Goal: Task Accomplishment & Management: Manage account settings

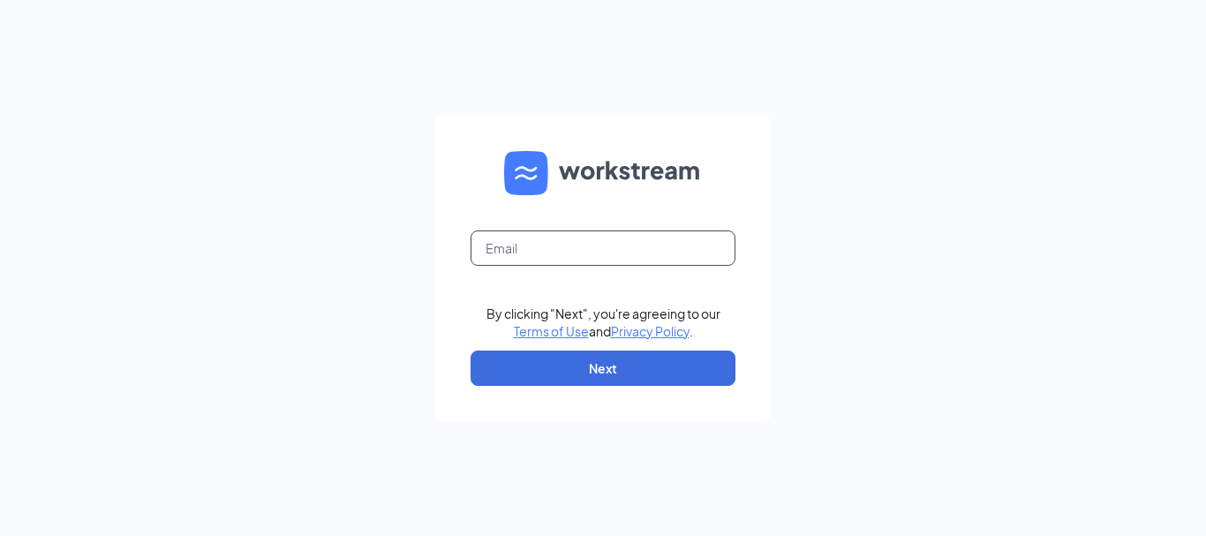
click at [516, 240] on input "text" at bounding box center [603, 247] width 265 height 35
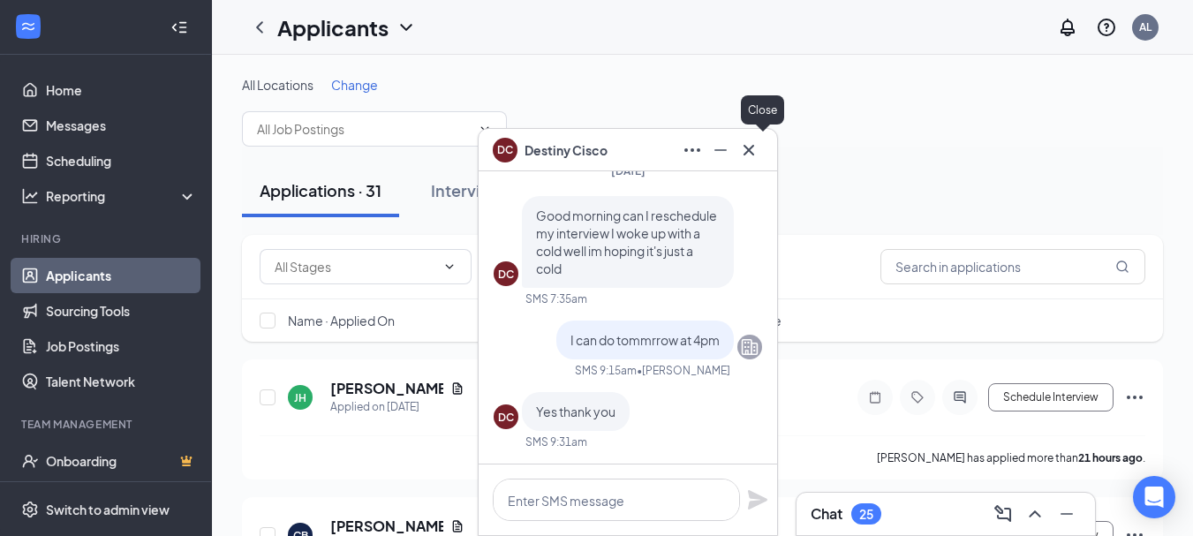
click at [756, 146] on icon "Cross" at bounding box center [748, 150] width 21 height 21
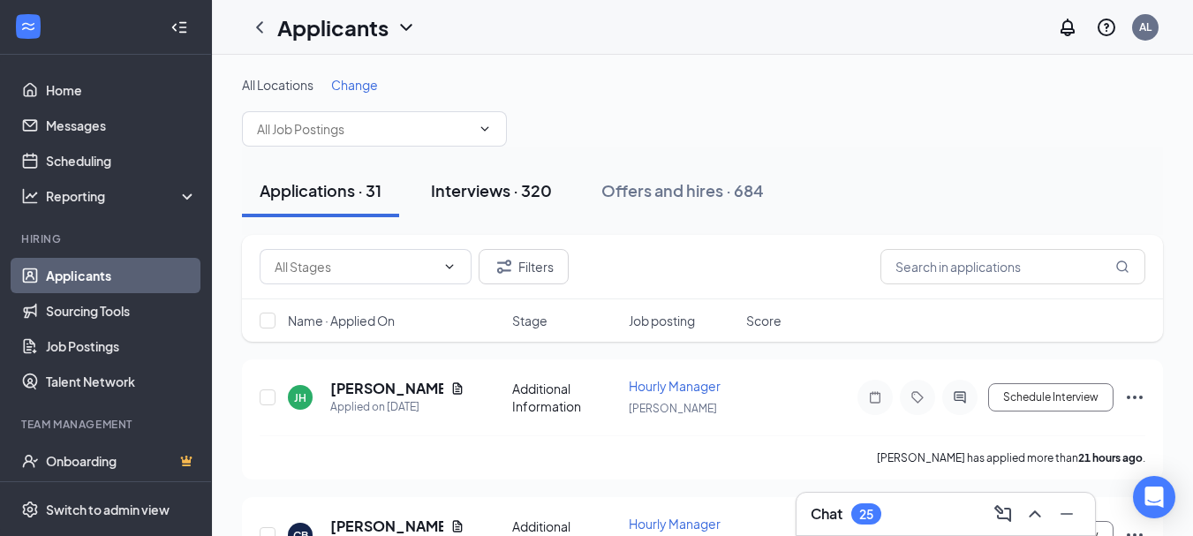
click at [510, 197] on div "Interviews · 320" at bounding box center [491, 190] width 121 height 22
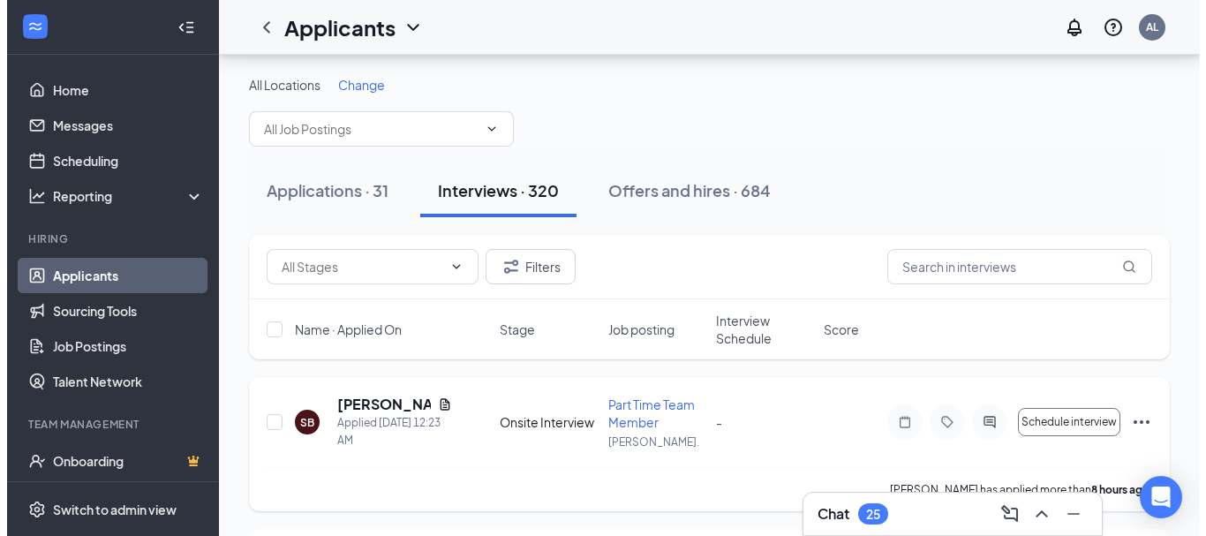
scroll to position [177, 0]
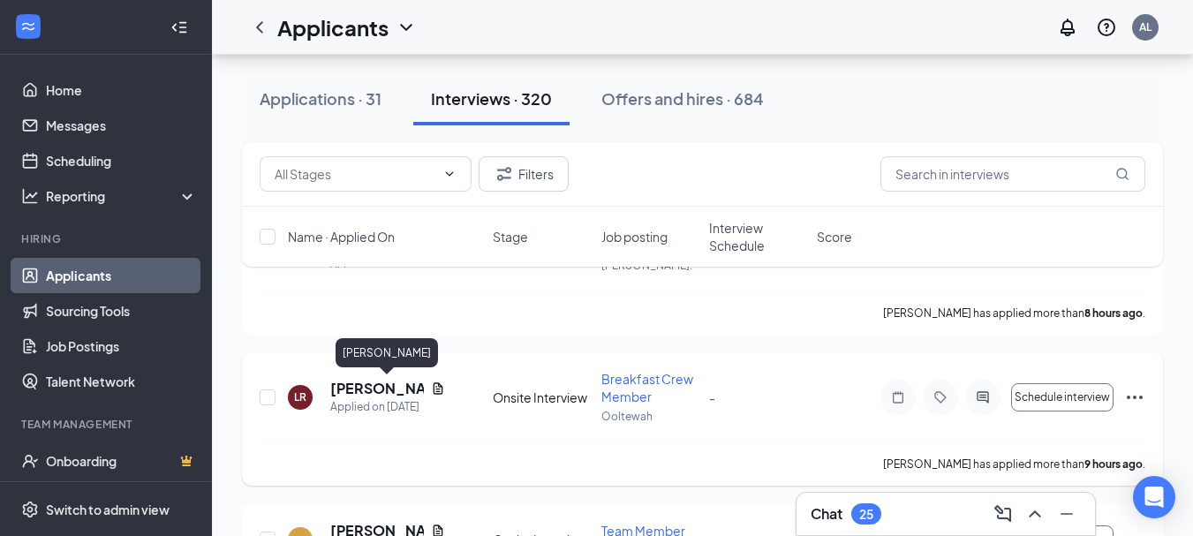
click at [388, 390] on h5 "[PERSON_NAME]" at bounding box center [377, 388] width 94 height 19
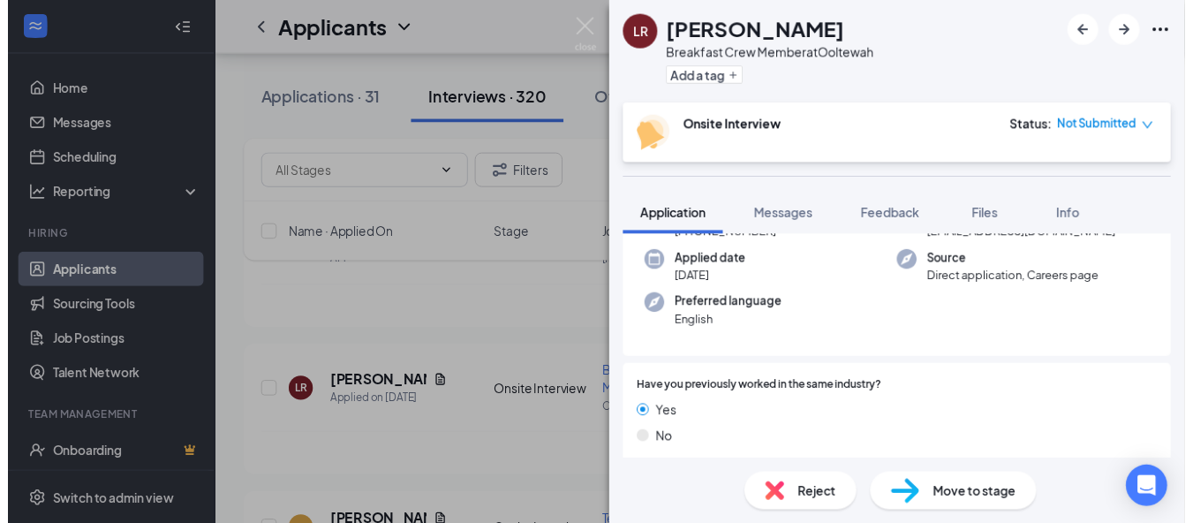
scroll to position [530, 0]
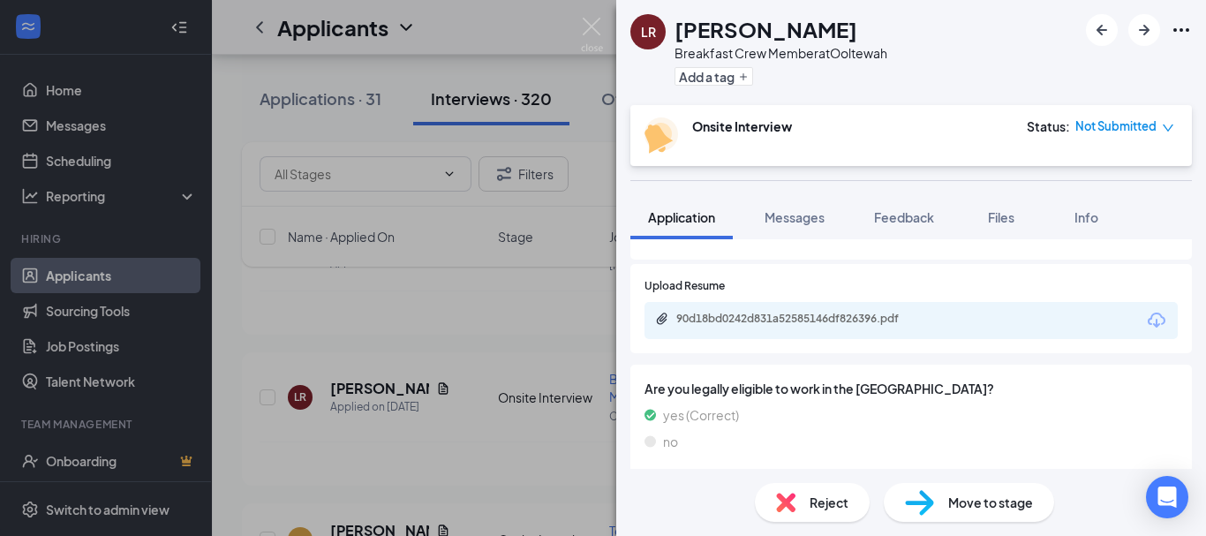
click at [749, 312] on div "90d18bd0242d831a52585146df826396.pdf" at bounding box center [799, 319] width 247 height 14
click at [579, 303] on div "[PERSON_NAME] Breakfast Crew Member at Ooltewah Add a tag Onsite Interview Stat…" at bounding box center [603, 268] width 1206 height 536
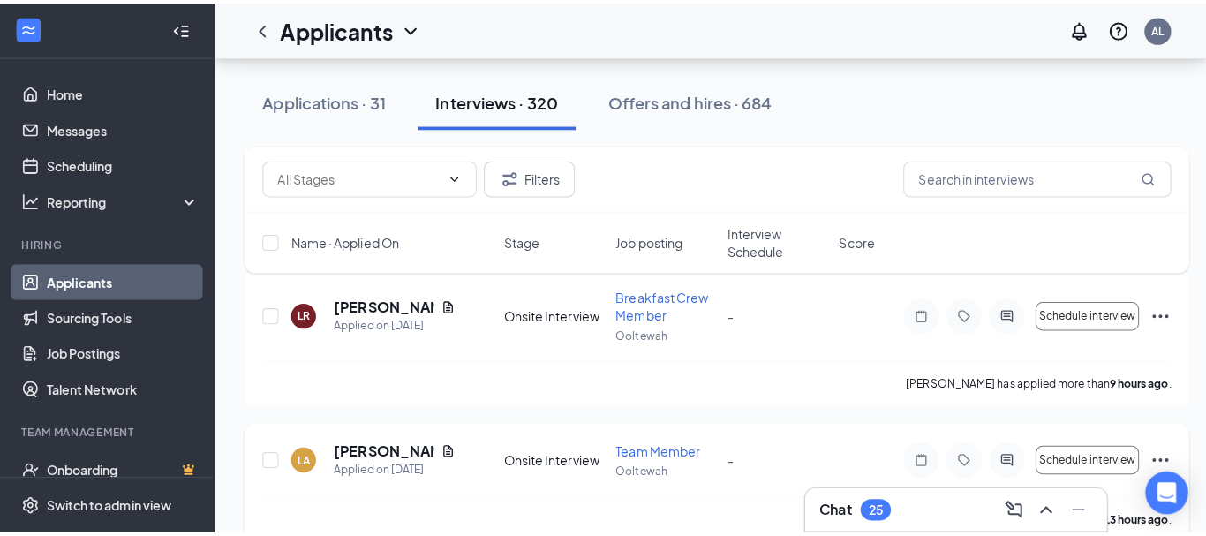
scroll to position [353, 0]
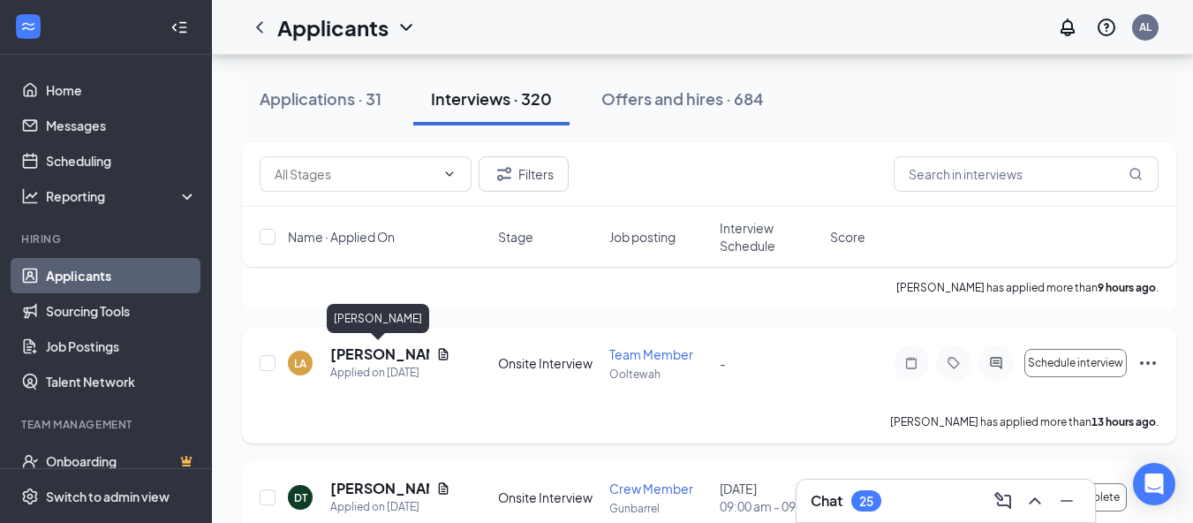
click at [379, 353] on h5 "[PERSON_NAME]" at bounding box center [379, 353] width 99 height 19
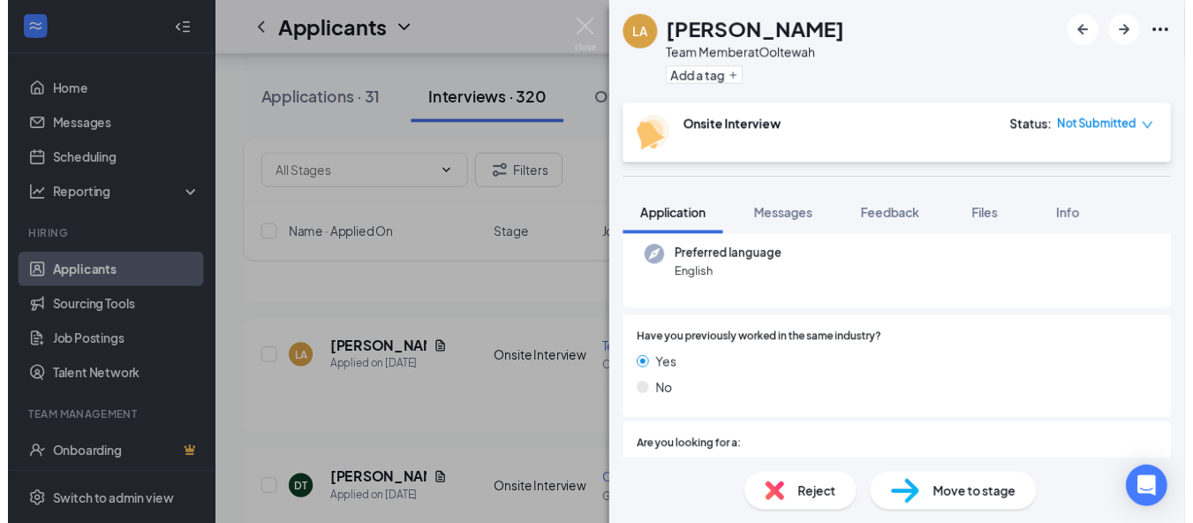
scroll to position [353, 0]
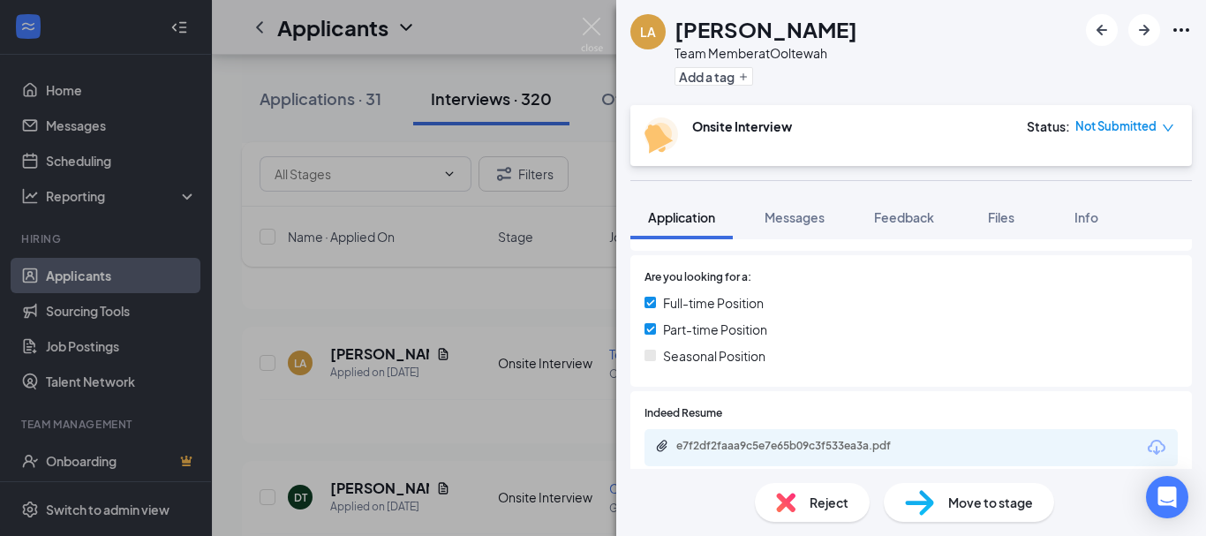
click at [743, 449] on div "e7f2df2faaa9c5e7e65b09c3f533ea3a.pdf" at bounding box center [799, 446] width 247 height 14
click at [385, 301] on div "LA [PERSON_NAME] Team Member at [GEOGRAPHIC_DATA] Add a tag Onsite Interview St…" at bounding box center [603, 268] width 1206 height 536
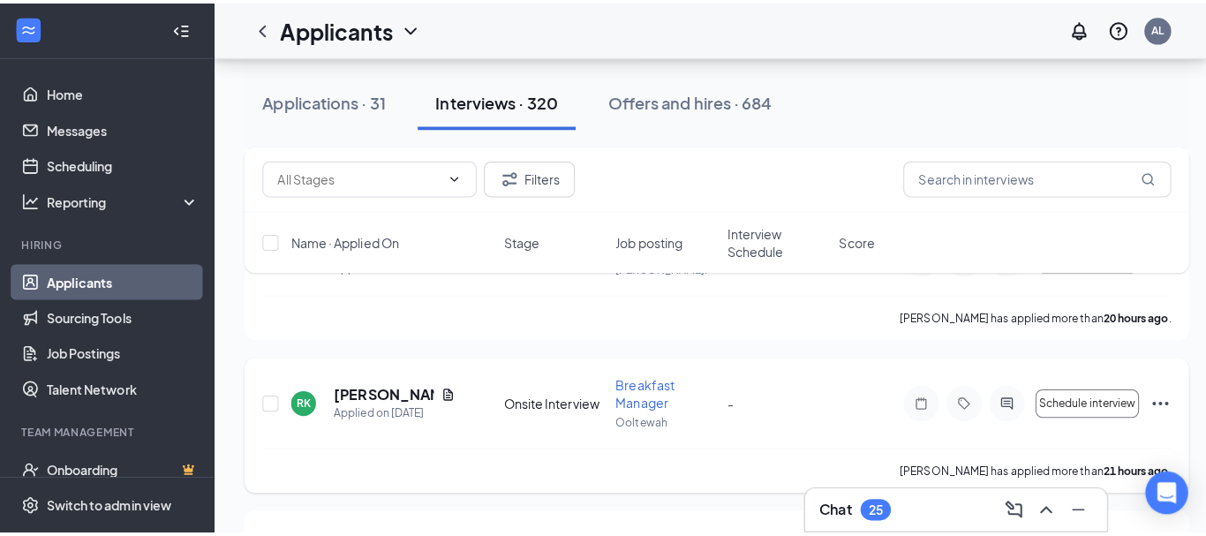
scroll to position [795, 0]
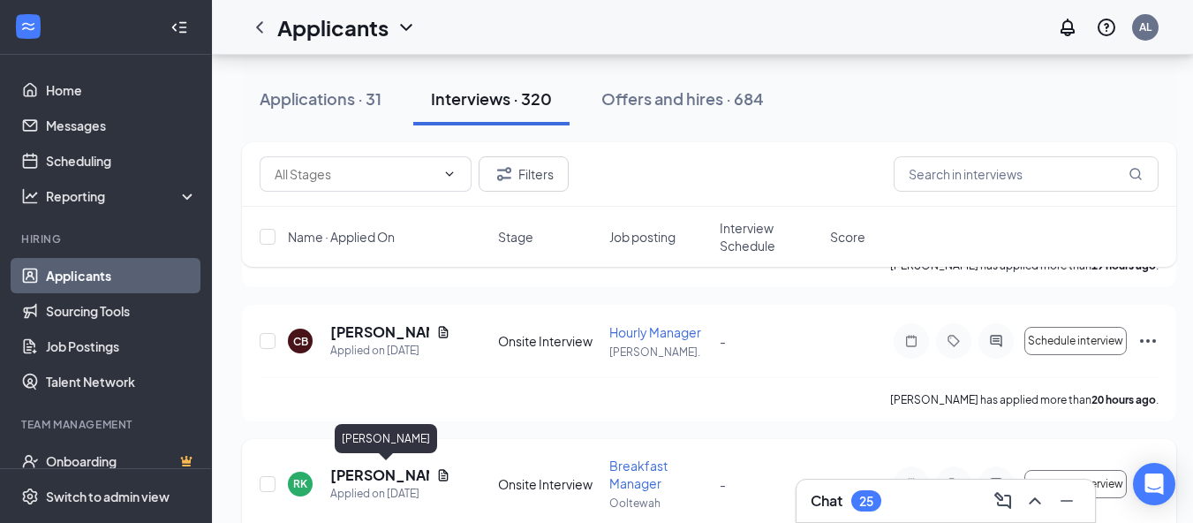
click at [371, 468] on h5 "[PERSON_NAME]" at bounding box center [379, 474] width 99 height 19
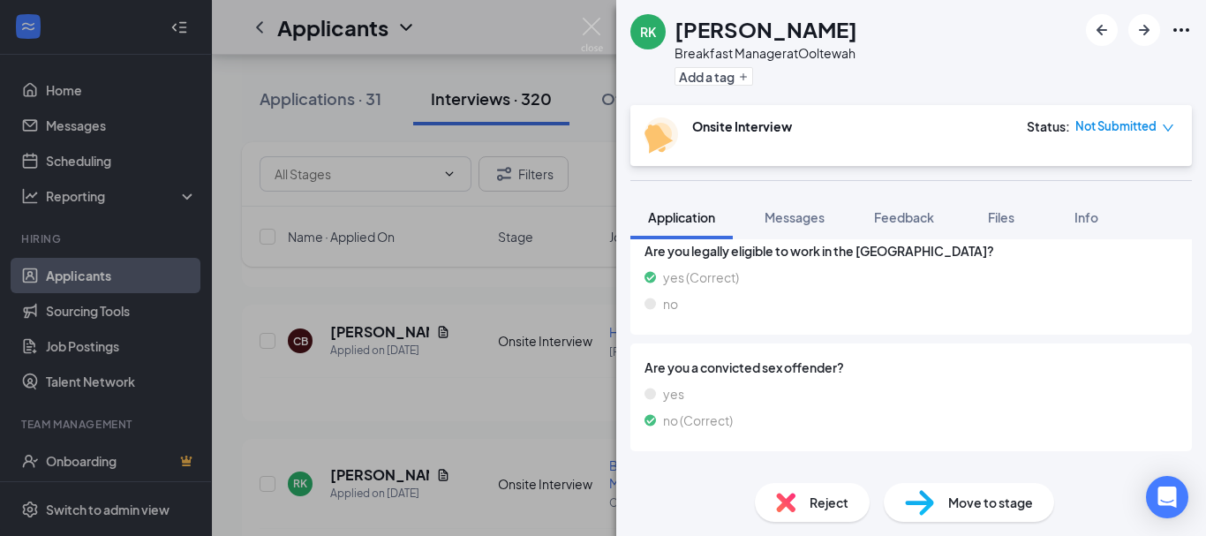
scroll to position [530, 0]
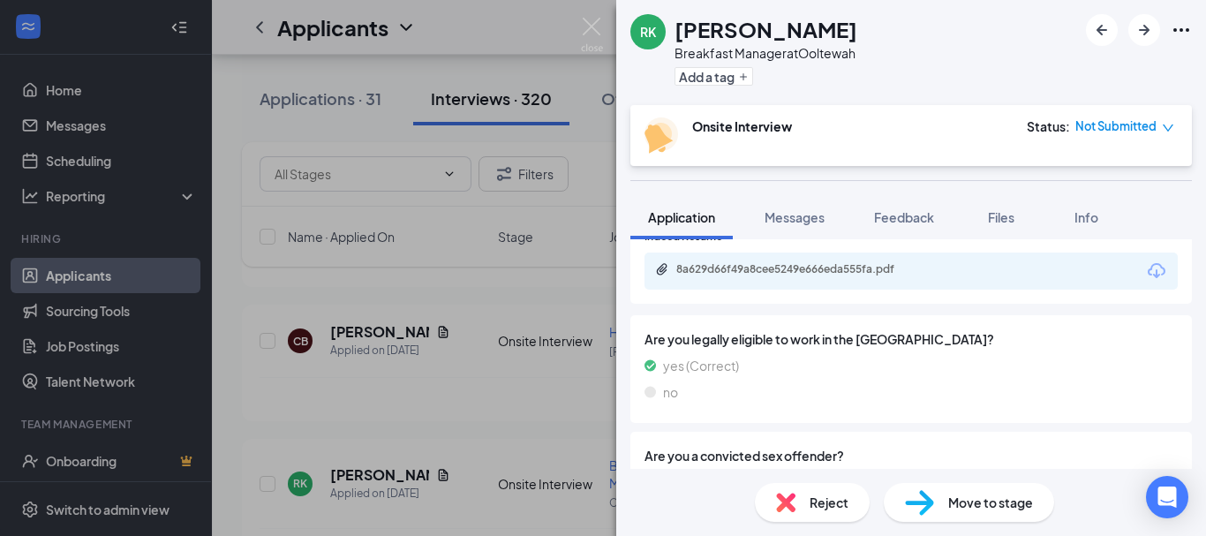
click at [762, 292] on div "Indeed Resume 8a629d66f49a8cee5249e666eda555fa.pdf" at bounding box center [911, 259] width 562 height 89
click at [762, 285] on div "8a629d66f49a8cee5249e666eda555fa.pdf" at bounding box center [911, 271] width 533 height 37
click at [753, 286] on div "8a629d66f49a8cee5249e666eda555fa.pdf" at bounding box center [911, 271] width 533 height 37
click at [756, 271] on div "8a629d66f49a8cee5249e666eda555fa.pdf" at bounding box center [799, 269] width 247 height 14
click at [376, 424] on div "RK [PERSON_NAME] Breakfast Manager at [GEOGRAPHIC_DATA] Add a tag Onsite Interv…" at bounding box center [603, 268] width 1206 height 536
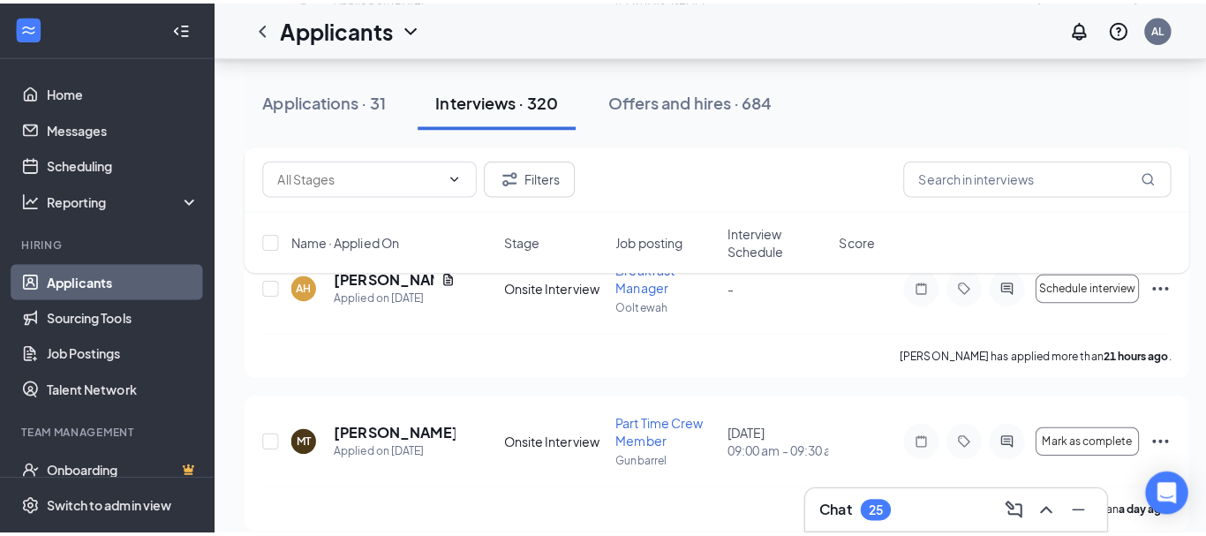
scroll to position [1060, 0]
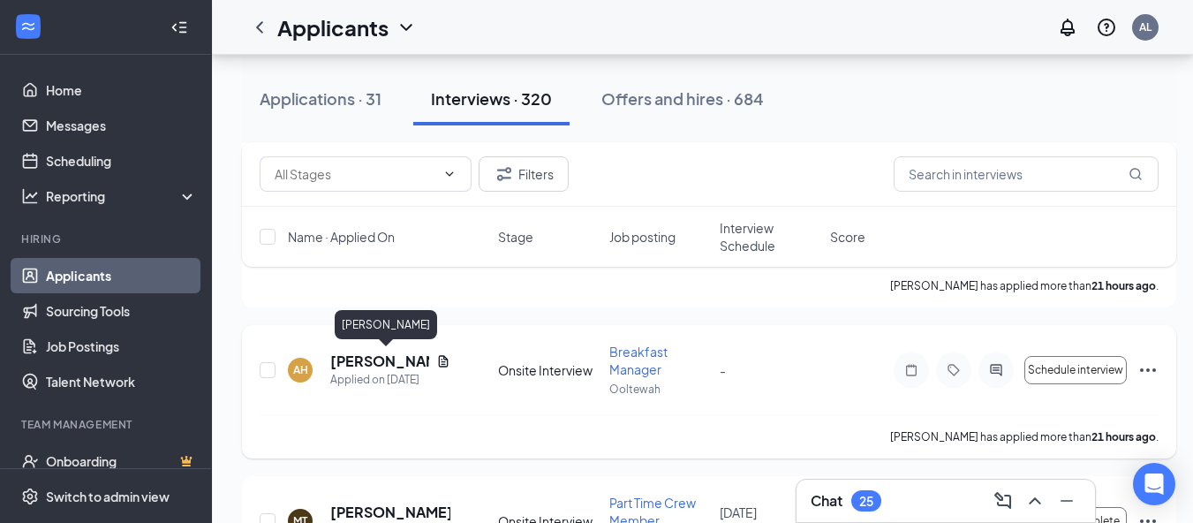
click at [355, 360] on h5 "[PERSON_NAME]" at bounding box center [379, 360] width 99 height 19
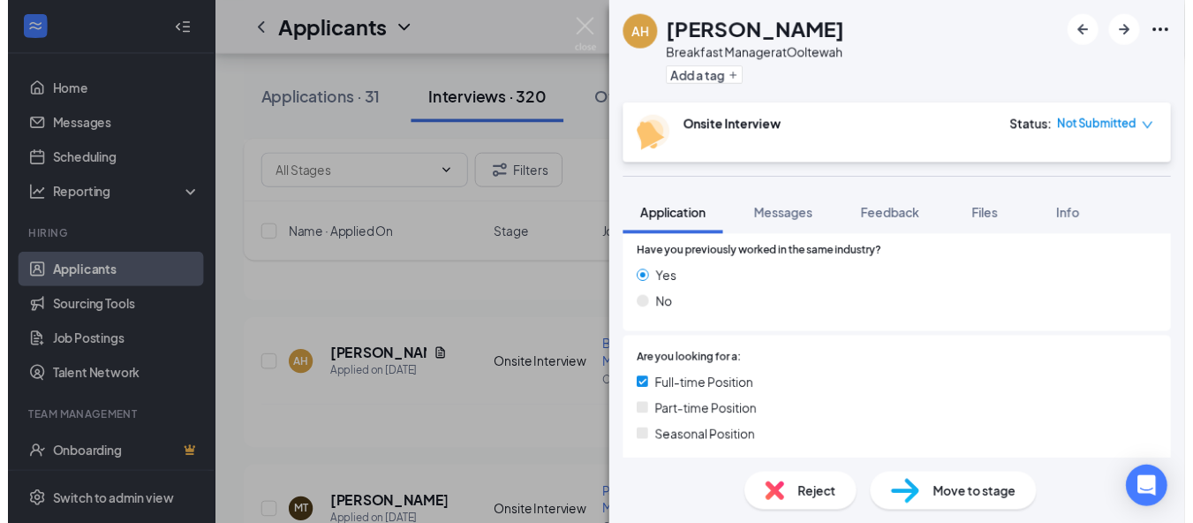
scroll to position [530, 0]
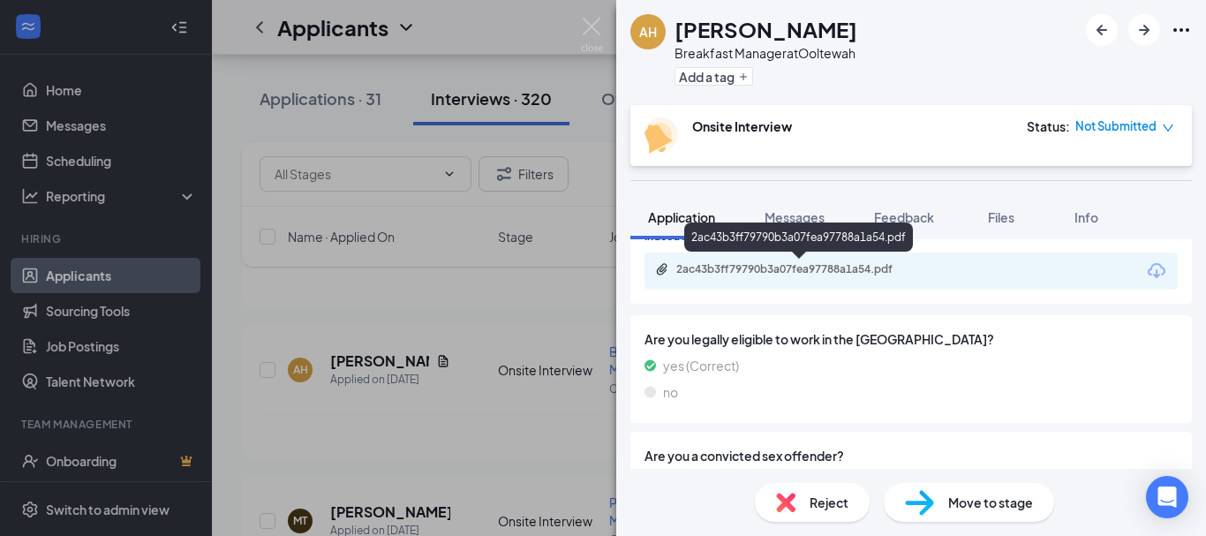
click at [785, 268] on div "2ac43b3ff79790b3a07fea97788a1a54.pdf" at bounding box center [799, 269] width 247 height 14
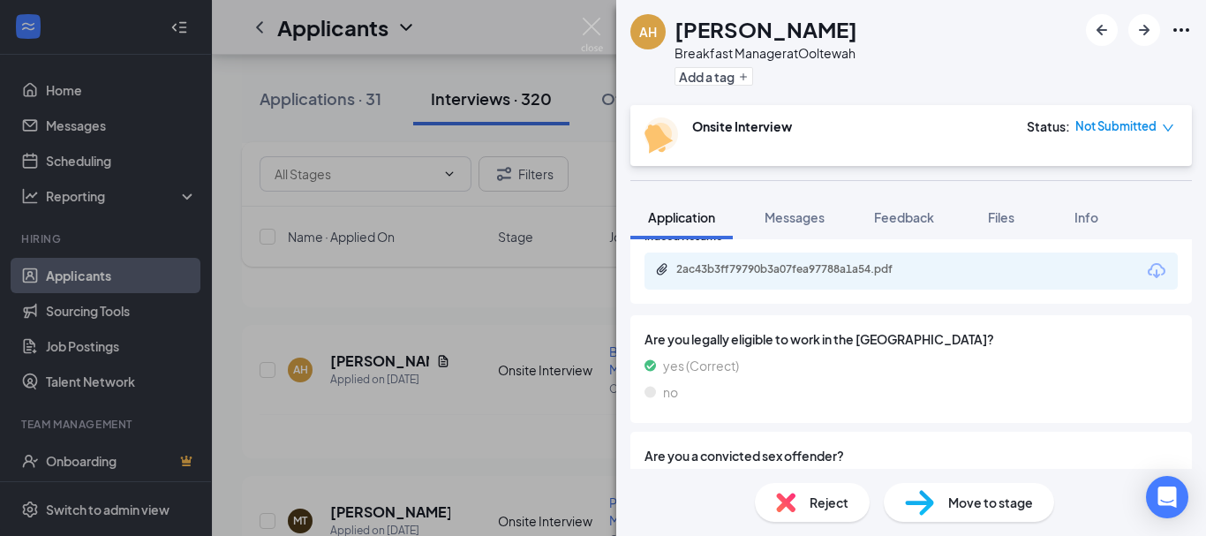
click at [397, 299] on div "AH [PERSON_NAME] Breakfast Manager at Ooltewah Add a tag Onsite Interview Statu…" at bounding box center [603, 268] width 1206 height 536
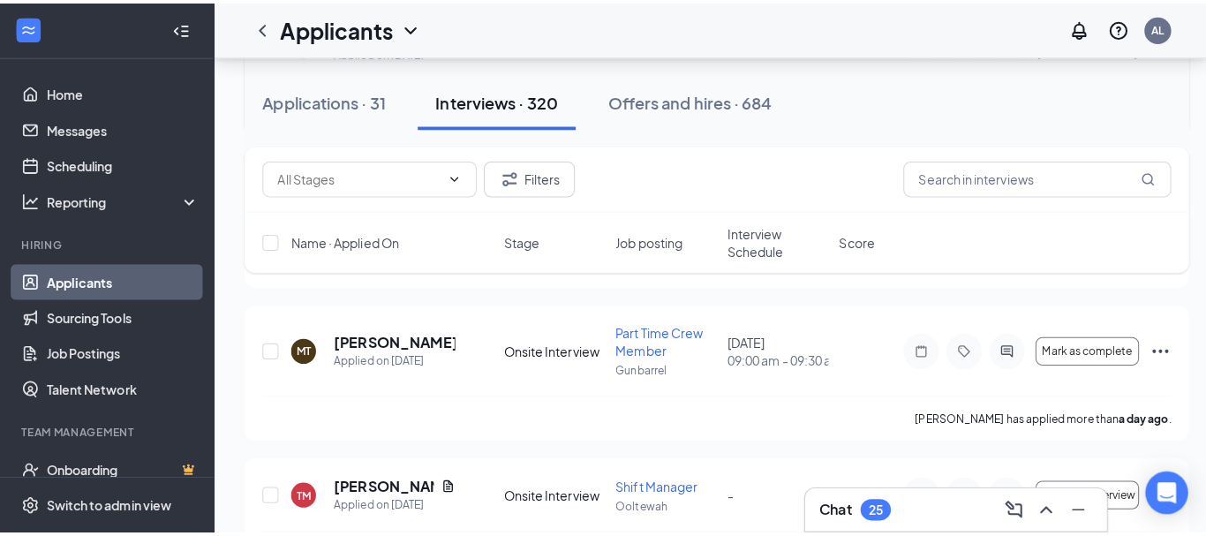
scroll to position [1413, 0]
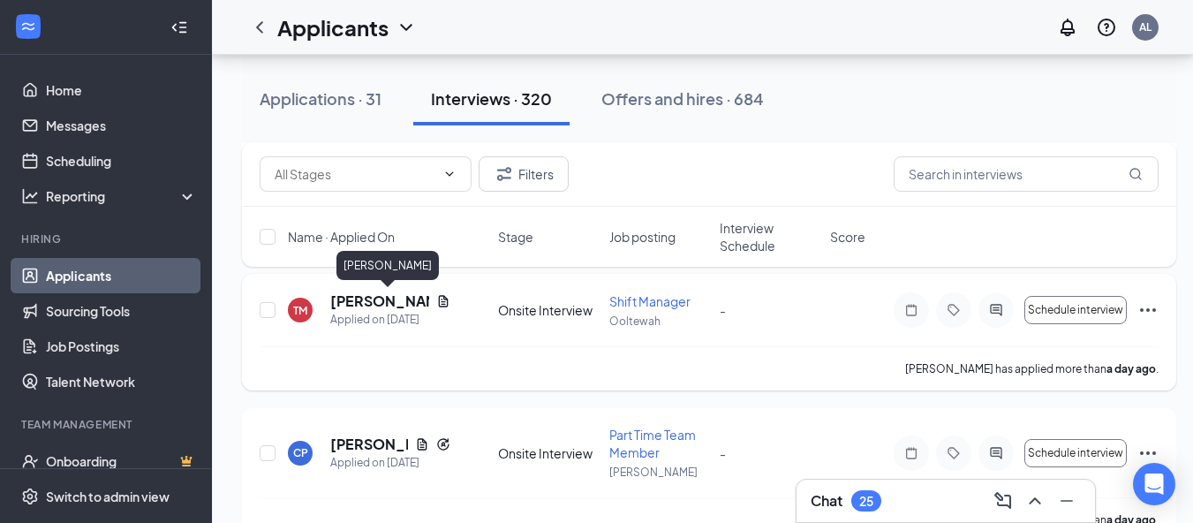
click at [395, 297] on h5 "[PERSON_NAME]" at bounding box center [379, 300] width 99 height 19
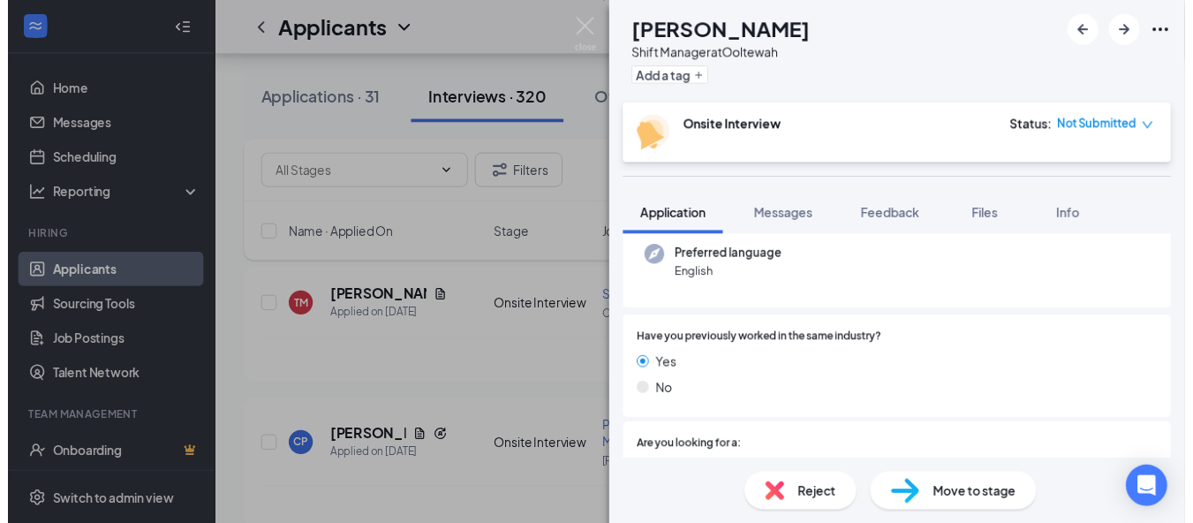
scroll to position [353, 0]
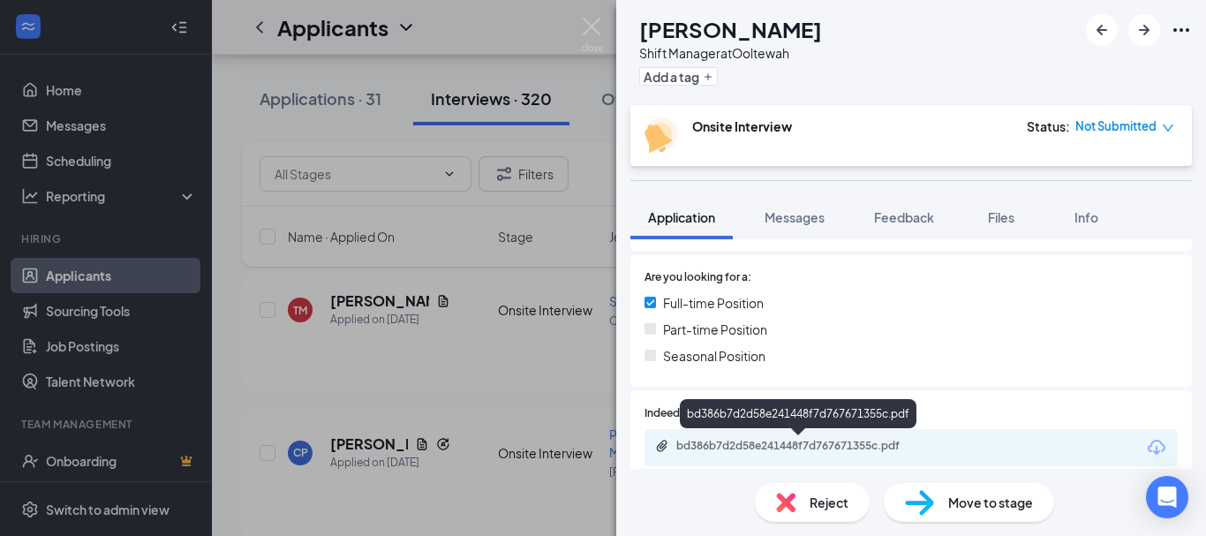
click at [695, 449] on div "bd386b7d2d58e241448f7d767671355c.pdf" at bounding box center [799, 446] width 247 height 14
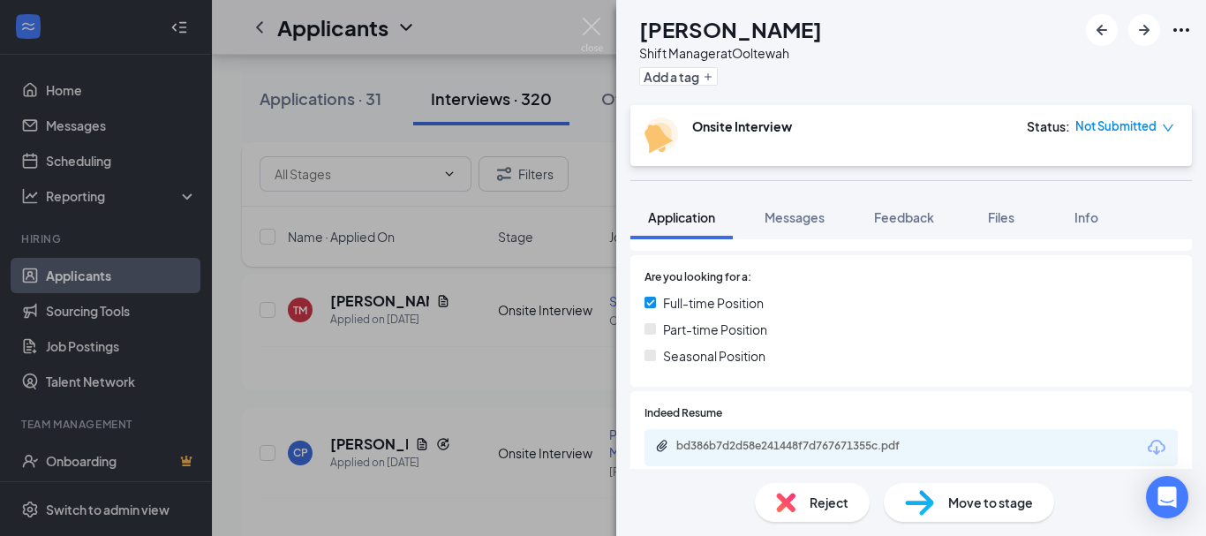
click at [486, 252] on div "TM [PERSON_NAME] Shift Manager at Ooltewah Add a tag Onsite Interview Status : …" at bounding box center [603, 268] width 1206 height 536
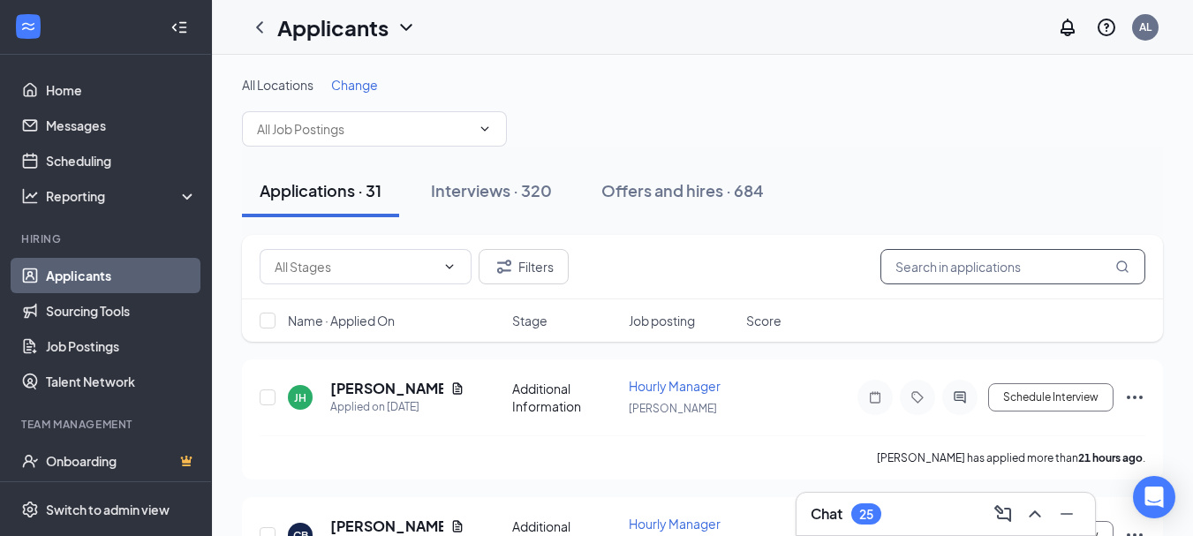
click at [1001, 256] on input "text" at bounding box center [1012, 266] width 265 height 35
click at [999, 260] on input "text" at bounding box center [1012, 266] width 265 height 35
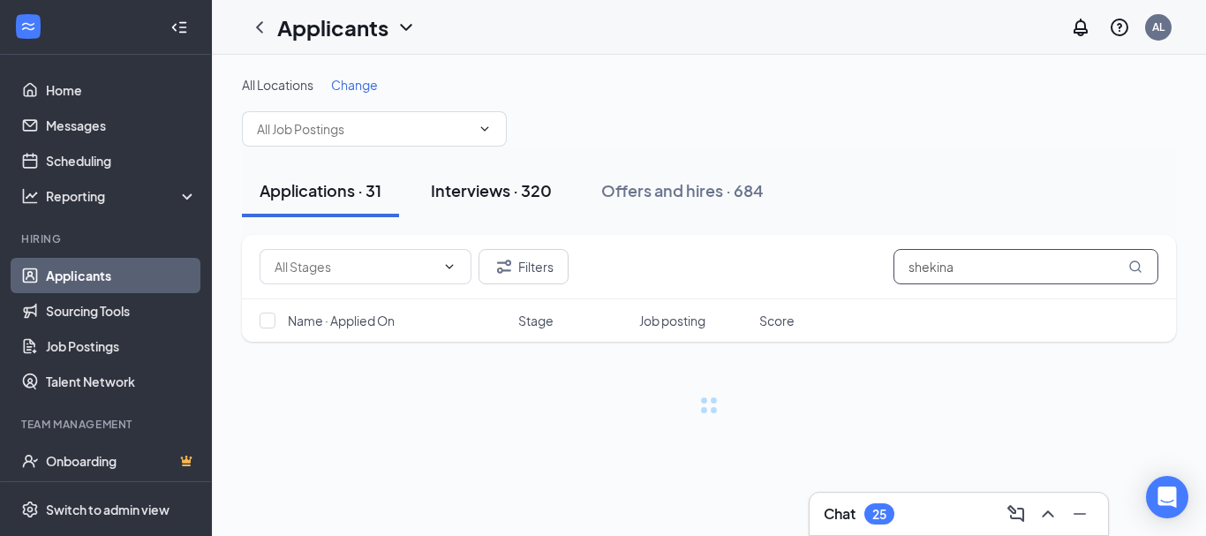
type input "shekina"
click at [453, 190] on div "Interviews · 320" at bounding box center [491, 190] width 121 height 22
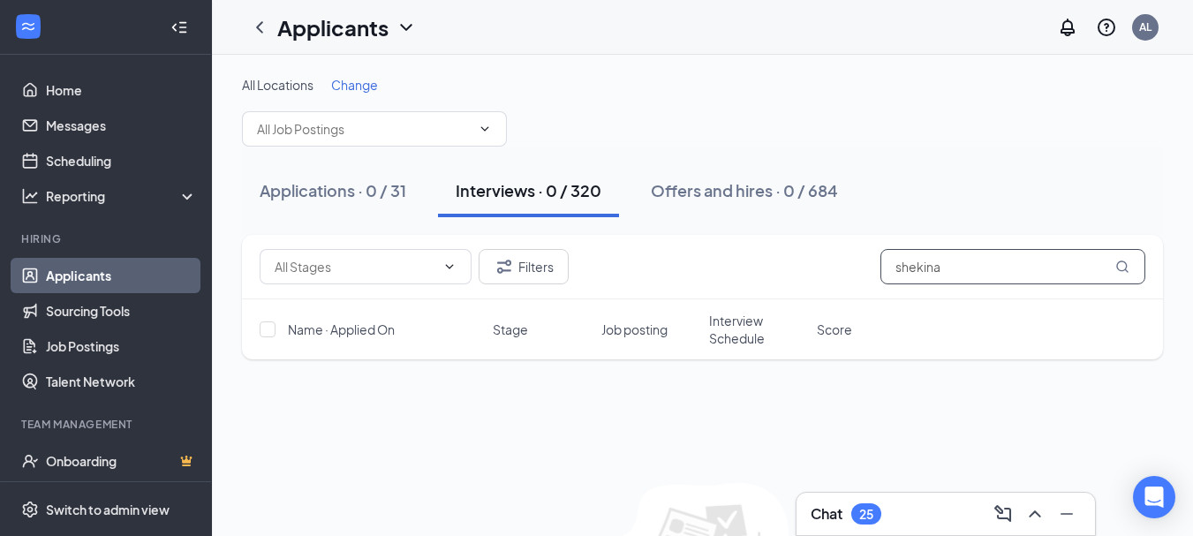
drag, startPoint x: 1118, startPoint y: 266, endPoint x: 1088, endPoint y: 270, distance: 30.3
click at [1118, 267] on icon "MagnifyingGlass" at bounding box center [1122, 267] width 14 height 14
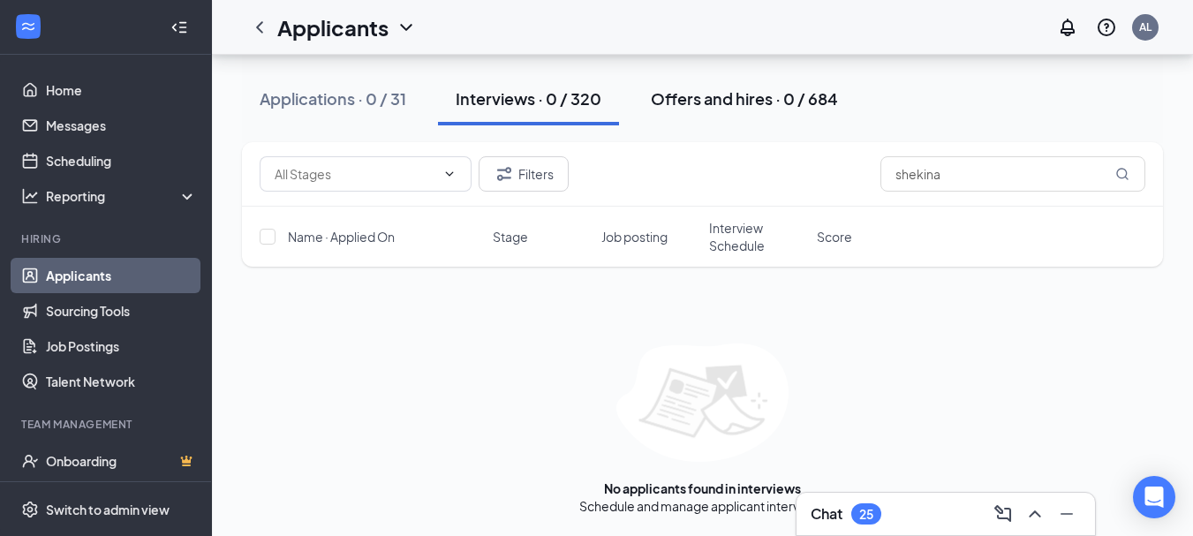
click at [709, 91] on div "Offers and hires · 0 / 684" at bounding box center [744, 98] width 187 height 22
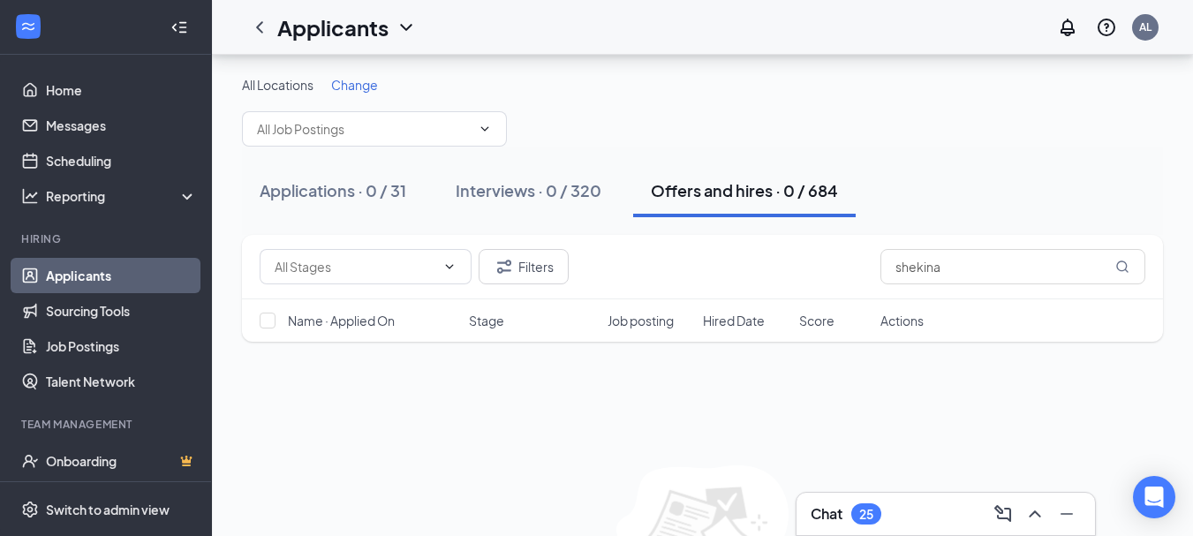
scroll to position [122, 0]
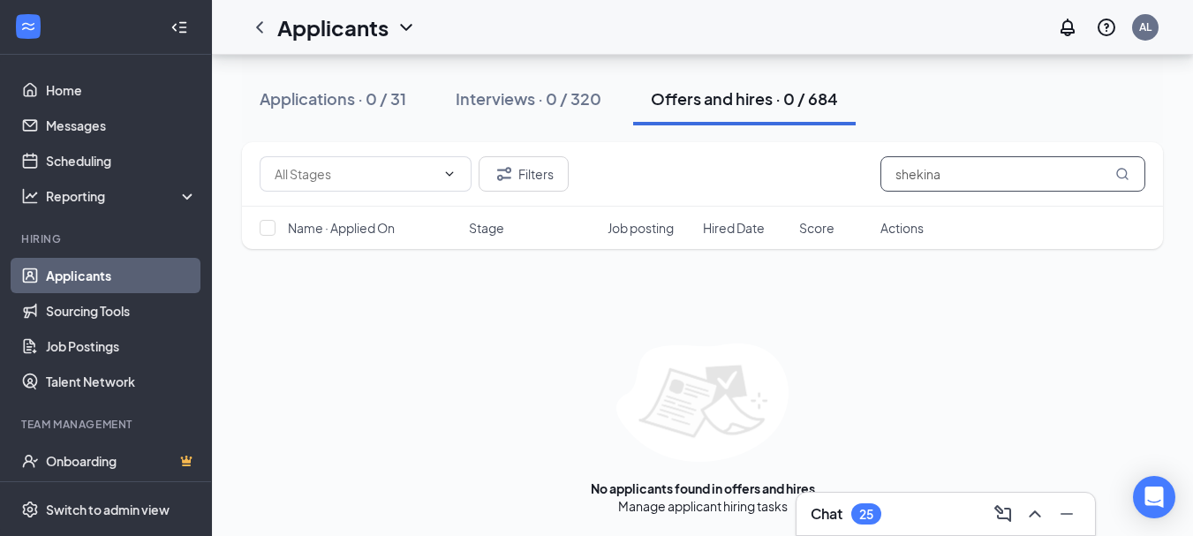
click at [967, 170] on input "shekina" at bounding box center [1012, 173] width 265 height 35
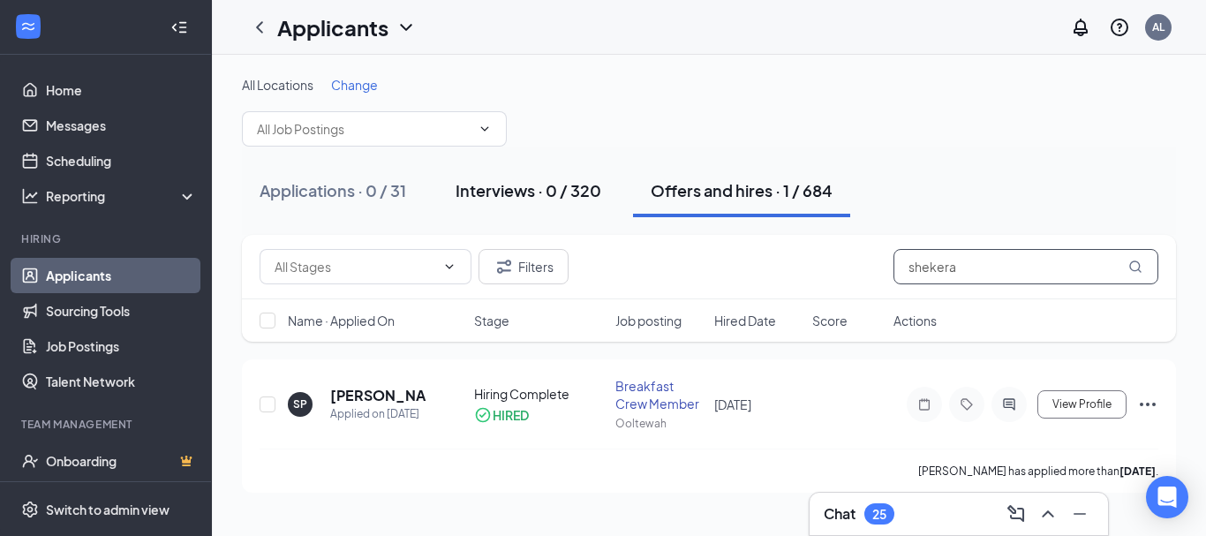
type input "shekera"
click at [517, 204] on button "Interviews · 0 / 320" at bounding box center [528, 190] width 181 height 53
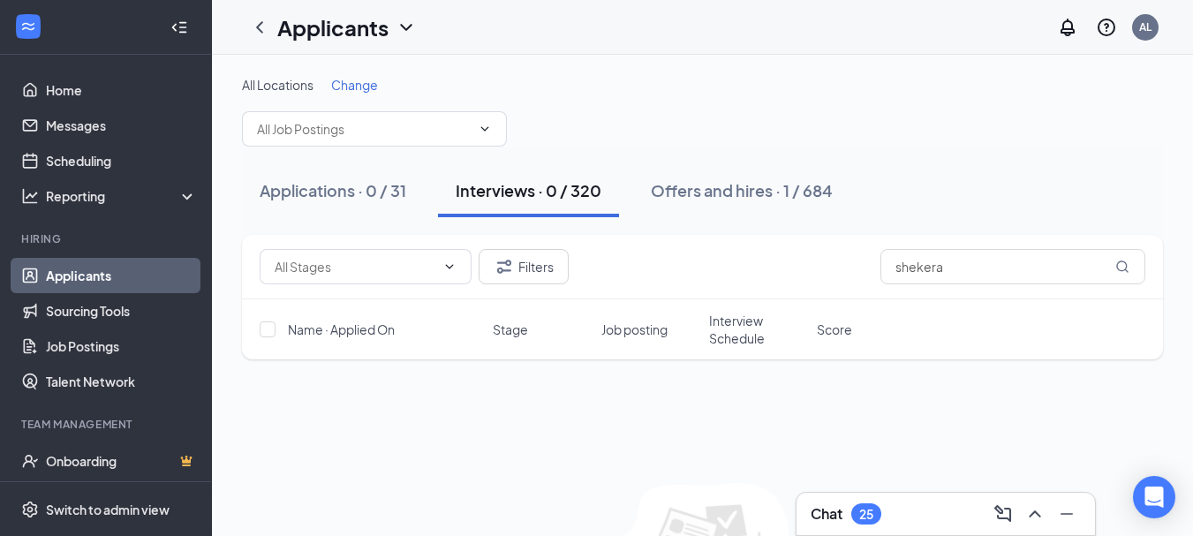
scroll to position [140, 0]
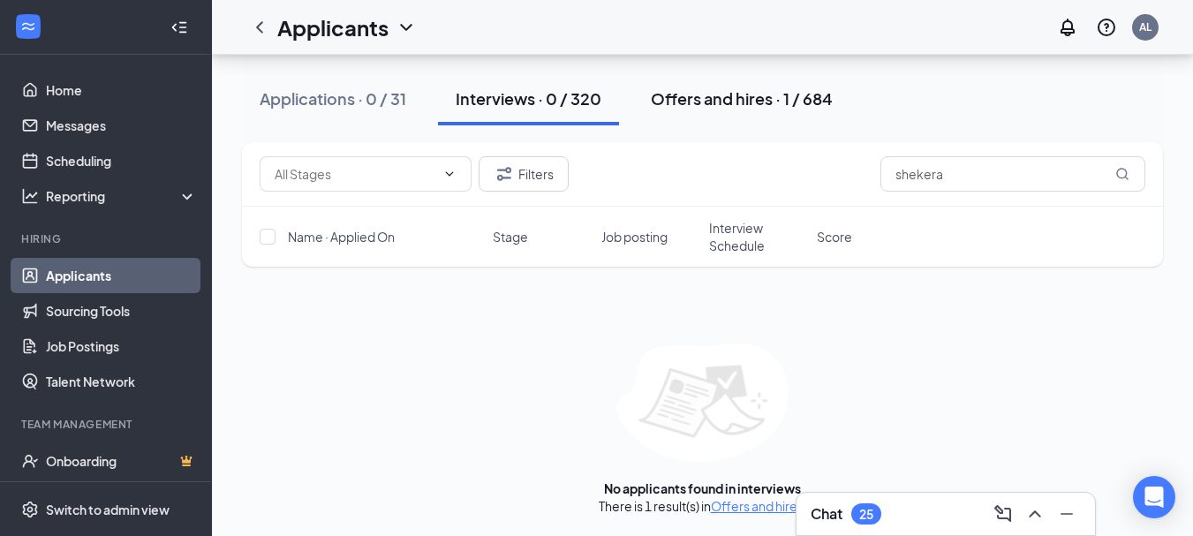
click at [744, 92] on div "Offers and hires · 1 / 684" at bounding box center [742, 98] width 182 height 22
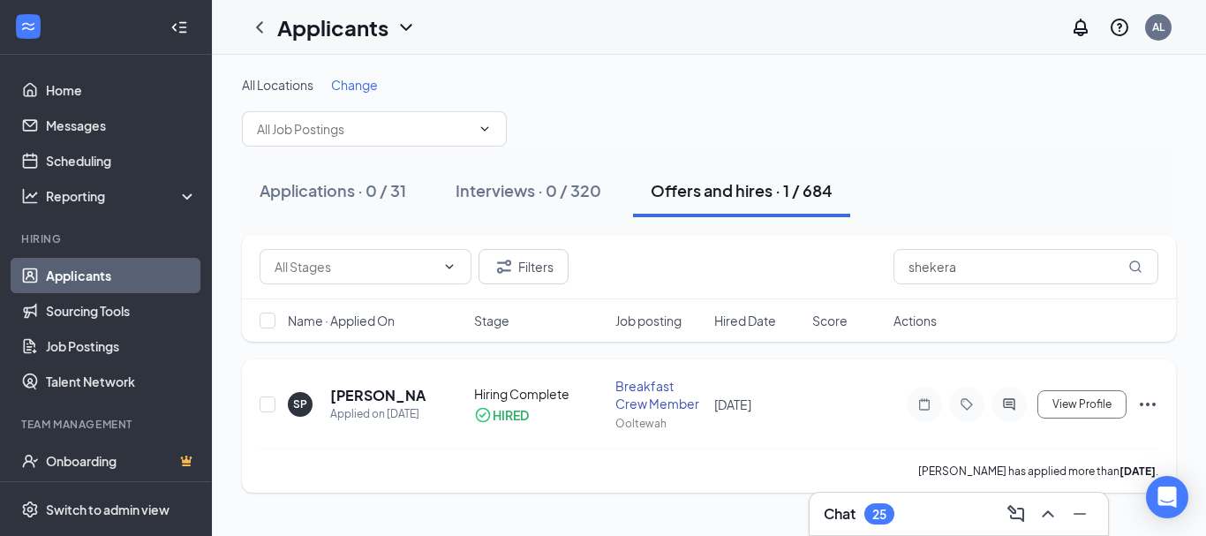
click at [1148, 403] on icon "Ellipses" at bounding box center [1148, 405] width 16 height 4
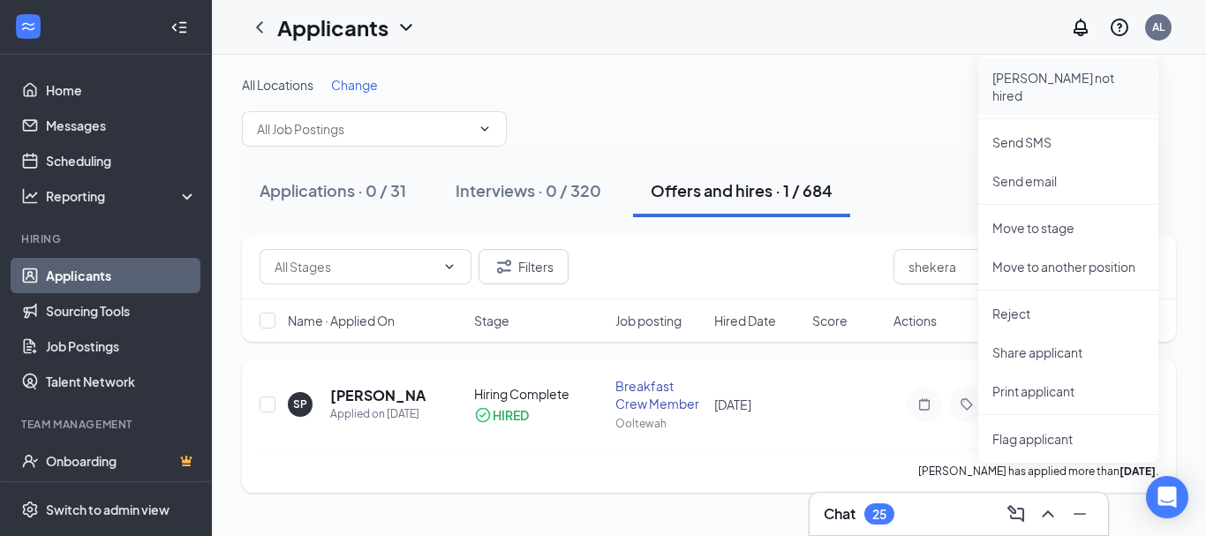
click at [1012, 90] on li "Mark not hired" at bounding box center [1068, 86] width 180 height 57
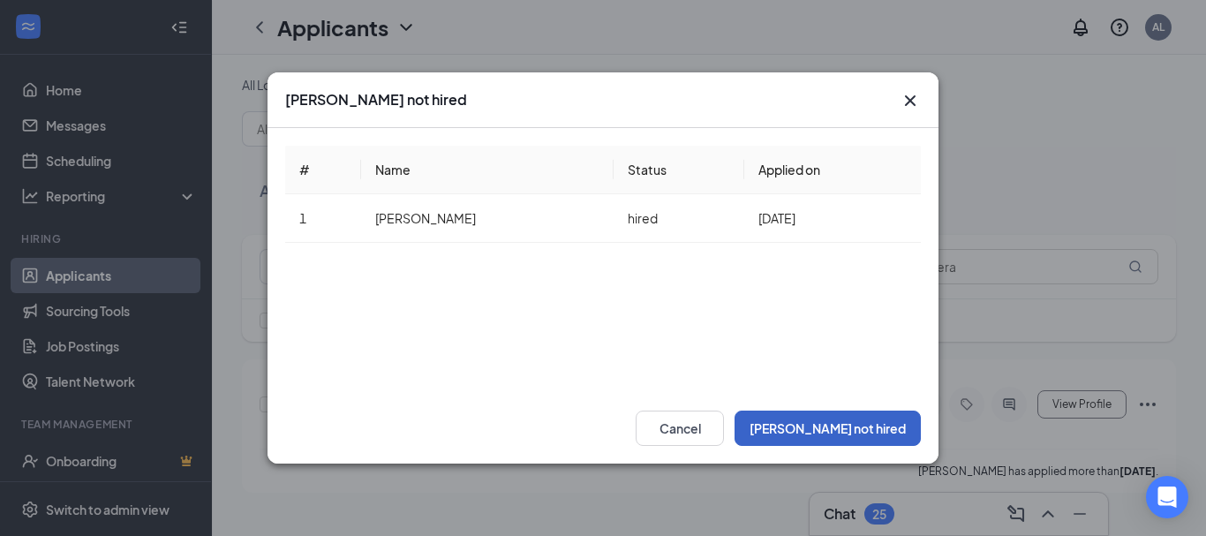
click at [867, 426] on button "Mark not hired" at bounding box center [828, 428] width 186 height 35
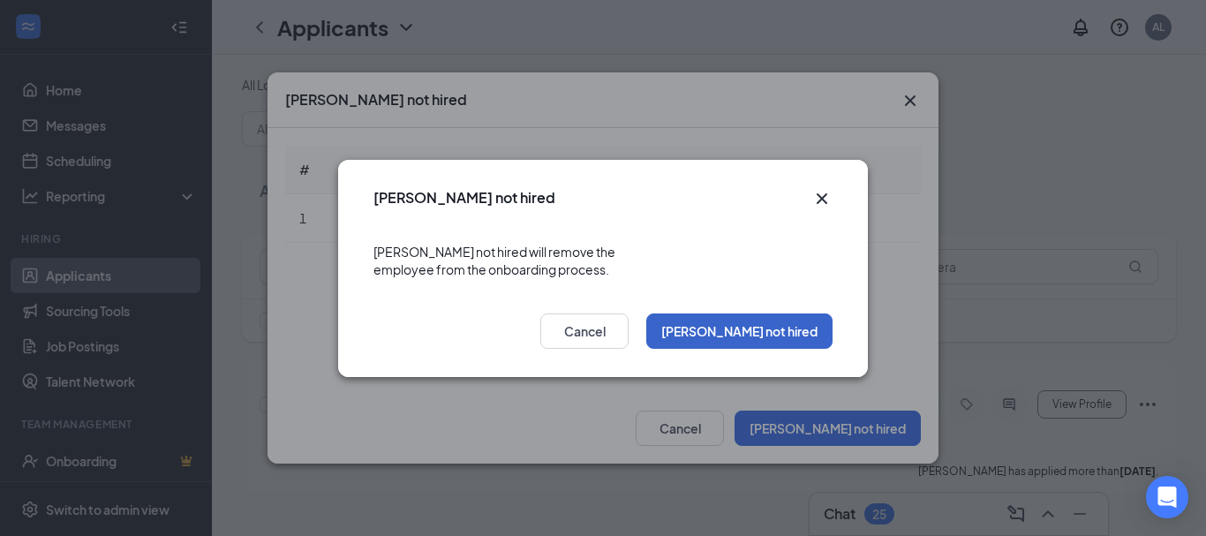
click at [763, 313] on button "Mark not hired" at bounding box center [739, 330] width 186 height 35
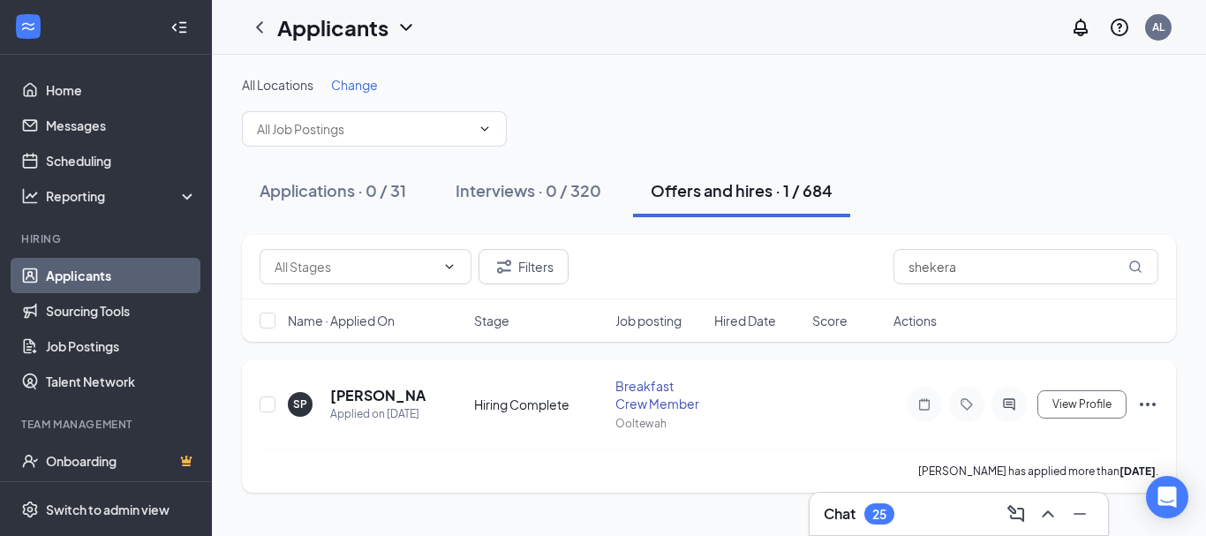
click at [1128, 417] on div "View Profile Mark as hired Send SMS Send email Move to stage Move to another po…" at bounding box center [1026, 404] width 265 height 35
click at [1135, 406] on div "View Profile Mark as hired Send SMS Send email Move to stage Move to another po…" at bounding box center [1026, 404] width 265 height 35
click at [1141, 404] on icon "Ellipses" at bounding box center [1147, 404] width 21 height 21
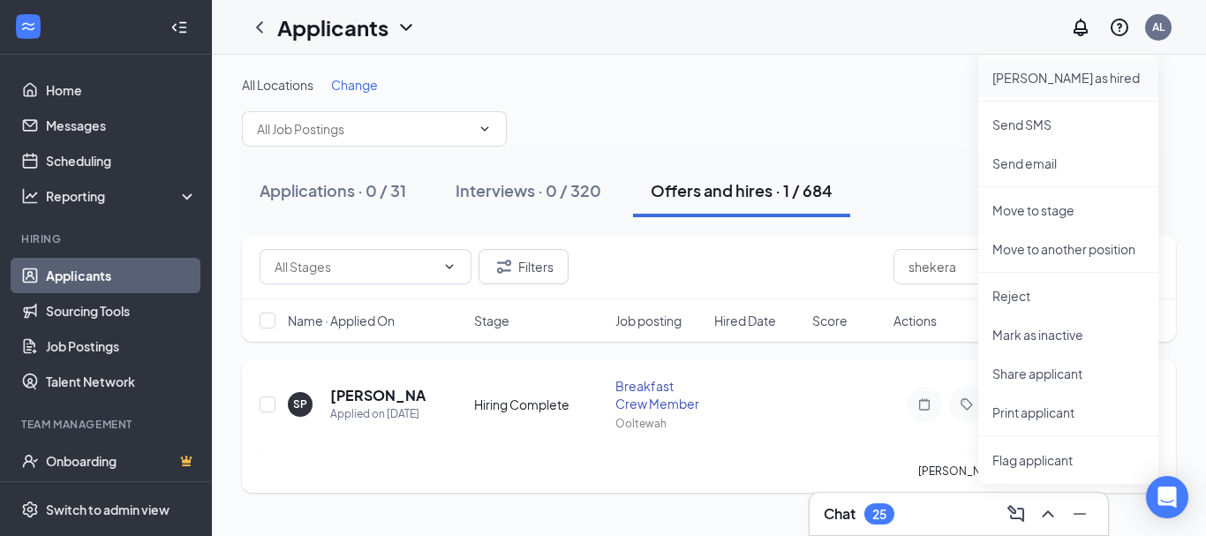
click at [1036, 94] on li "Mark as hired" at bounding box center [1068, 77] width 180 height 39
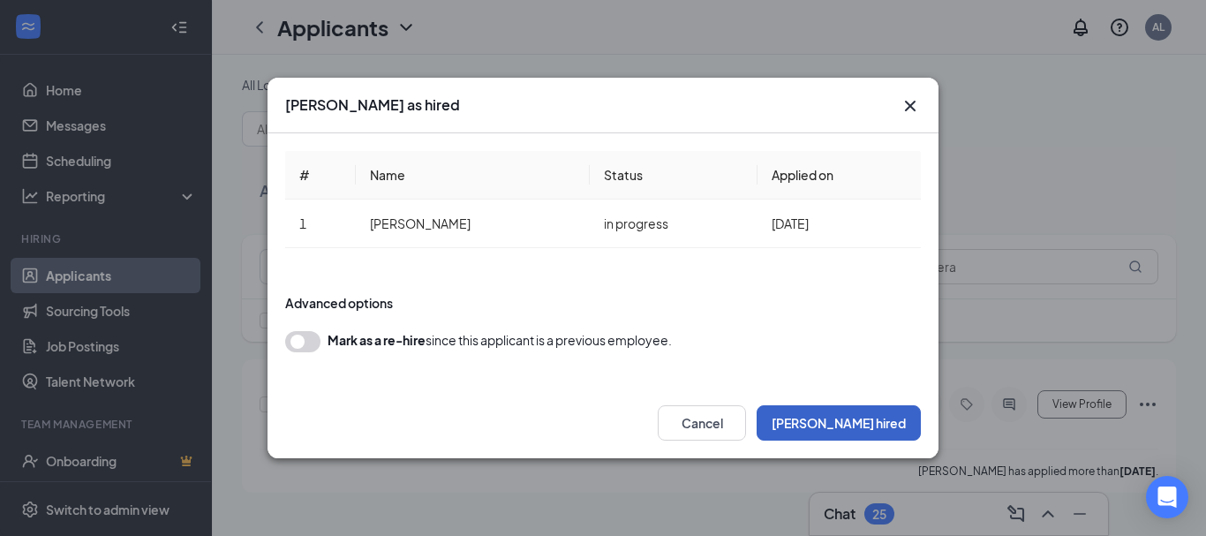
click at [904, 433] on button "Mark hired" at bounding box center [839, 422] width 164 height 35
